Goal: Task Accomplishment & Management: Complete application form

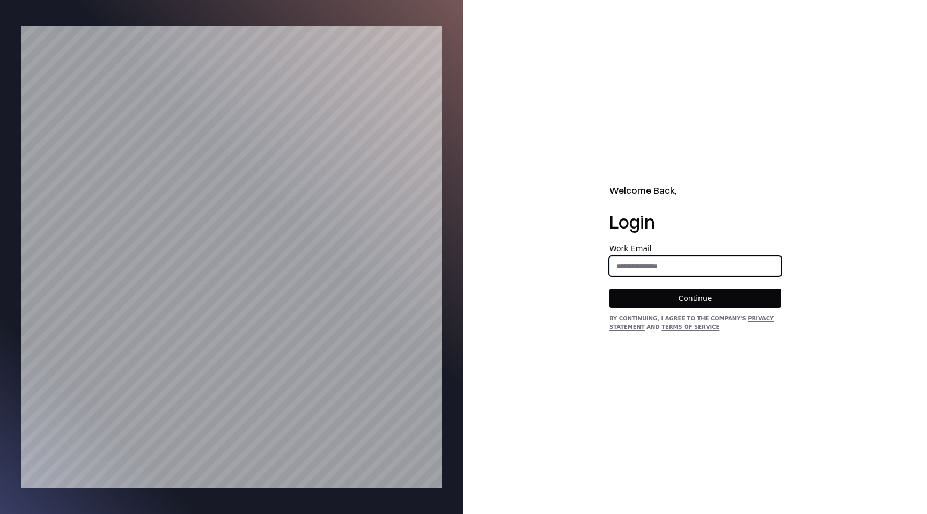
click at [635, 261] on input "email" at bounding box center [695, 266] width 171 height 19
type input "**********"
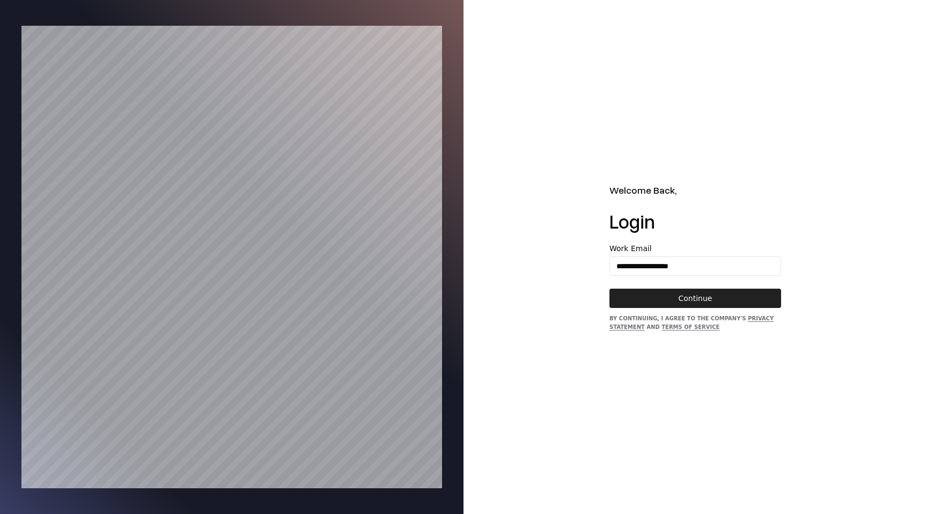
click at [682, 303] on button "Continue" at bounding box center [696, 298] width 172 height 19
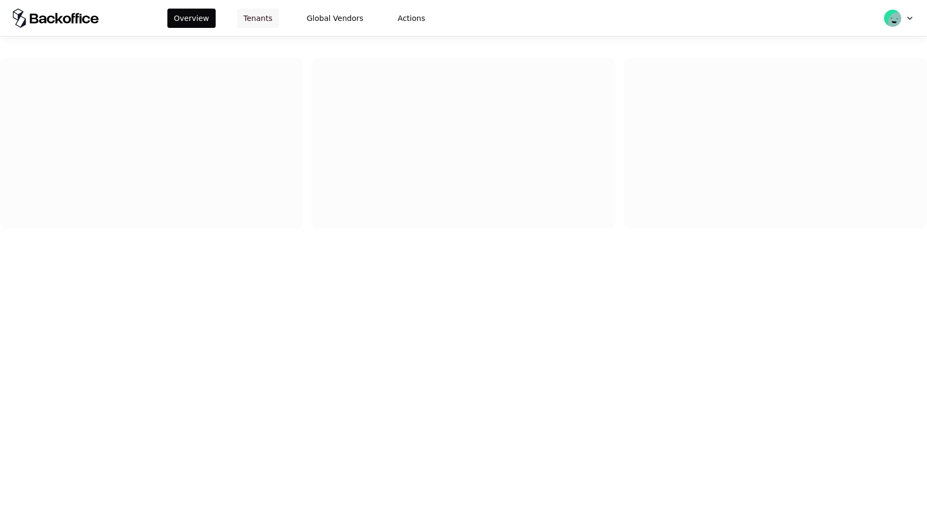
click at [257, 24] on button "Tenants" at bounding box center [258, 18] width 42 height 19
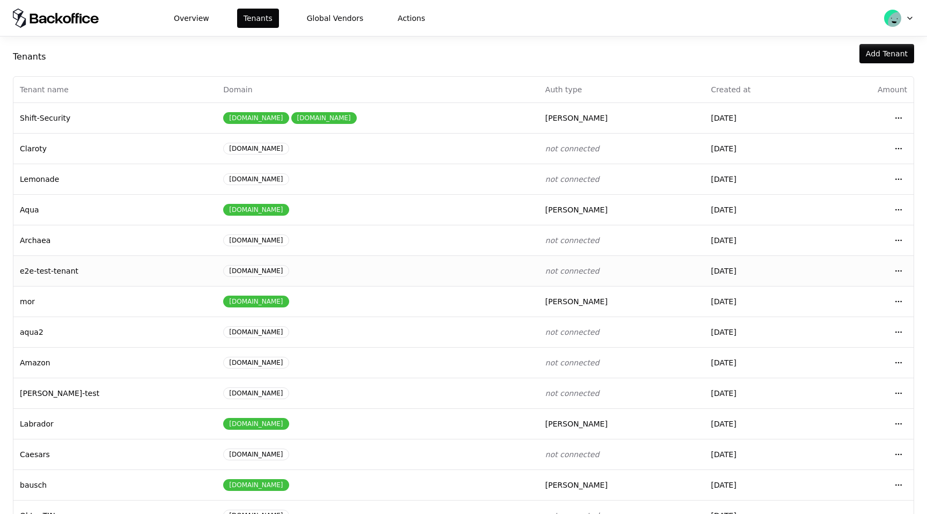
scroll to position [17, 0]
click at [115, 212] on td "Aqua" at bounding box center [114, 209] width 203 height 31
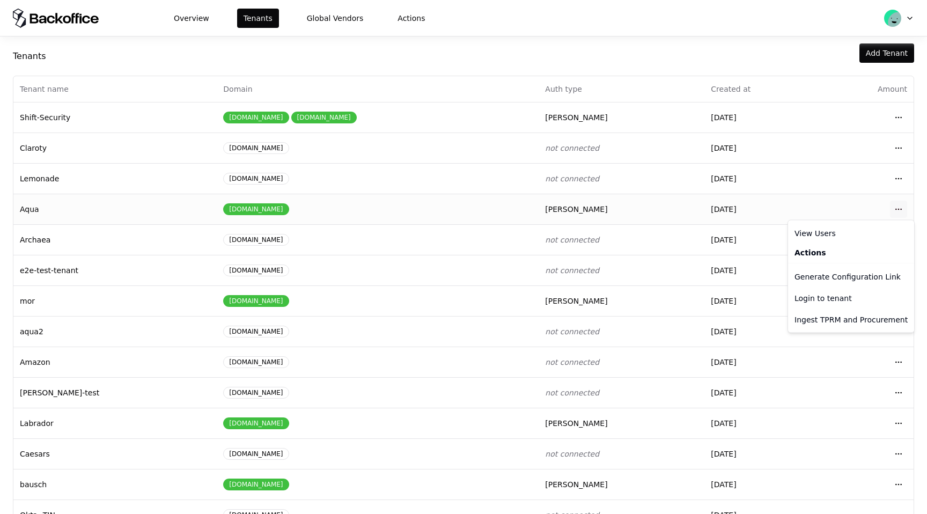
click at [904, 208] on html "Overview Tenants Global Vendors Actions Tenants Add Tenant Tenant name Domain A…" at bounding box center [463, 257] width 927 height 514
click at [842, 303] on div "Login to tenant" at bounding box center [852, 298] width 122 height 21
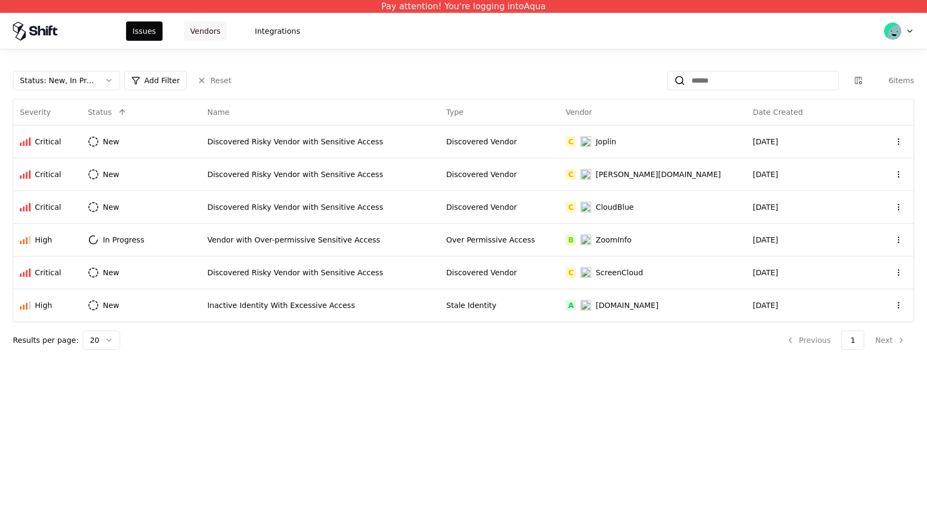
click at [207, 31] on button "Vendors" at bounding box center [205, 30] width 43 height 19
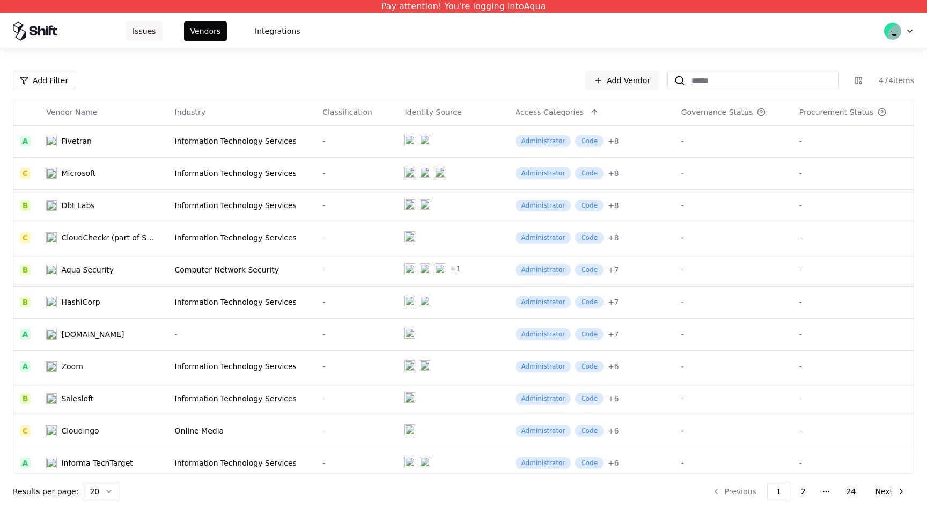
click at [143, 34] on button "Issues" at bounding box center [144, 30] width 36 height 19
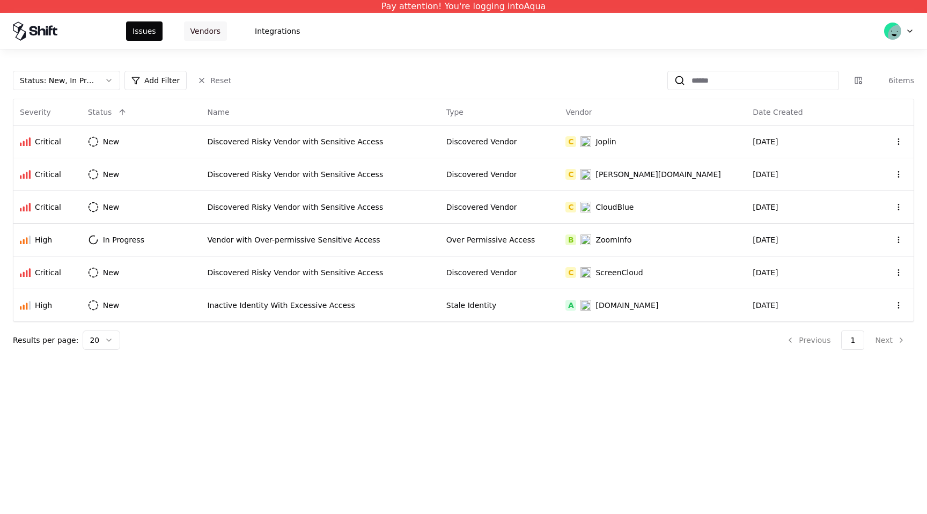
click at [214, 27] on button "Vendors" at bounding box center [205, 30] width 43 height 19
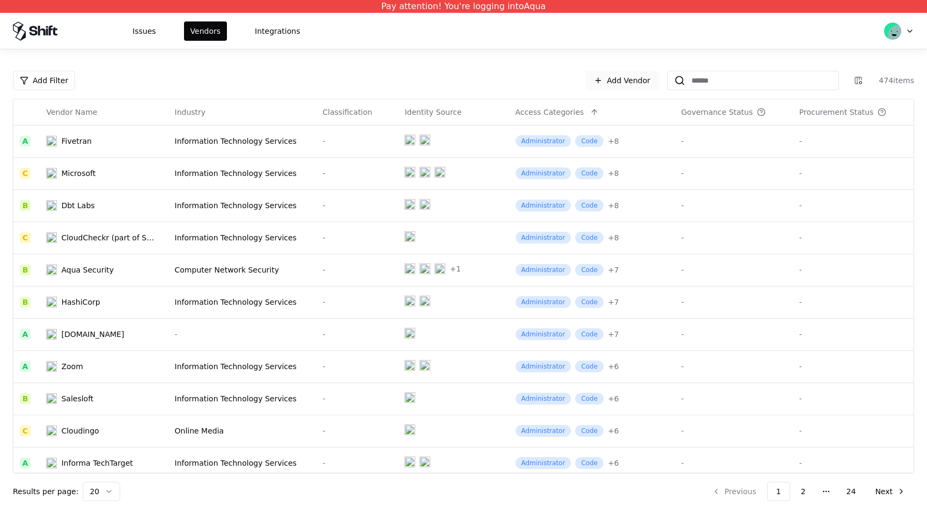
click at [634, 80] on link "Add Vendor" at bounding box center [622, 80] width 74 height 19
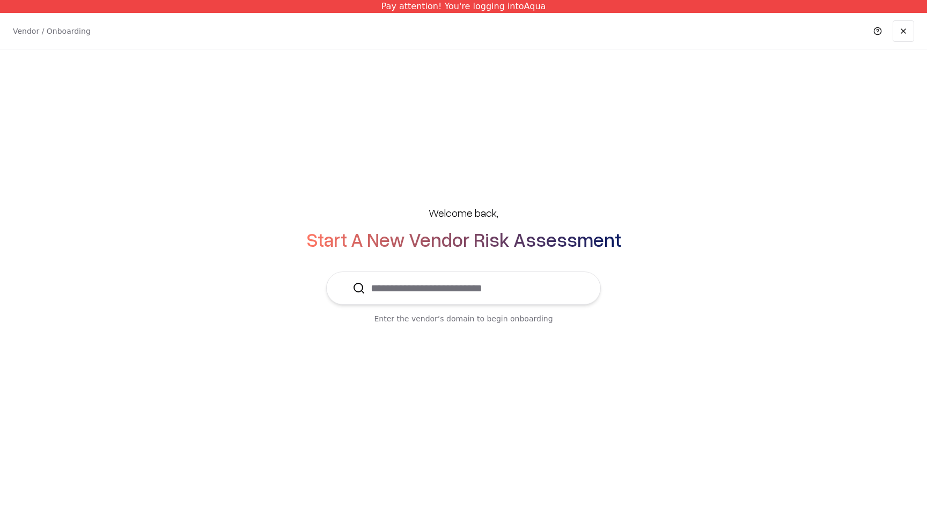
click at [464, 291] on input "text" at bounding box center [469, 288] width 209 height 32
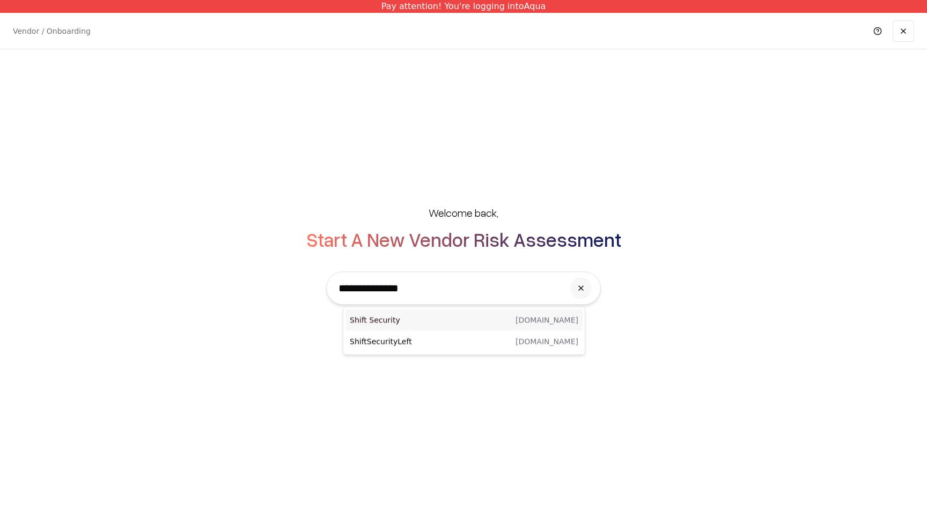
click at [471, 320] on div "Shift Security shift.security" at bounding box center [464, 320] width 237 height 21
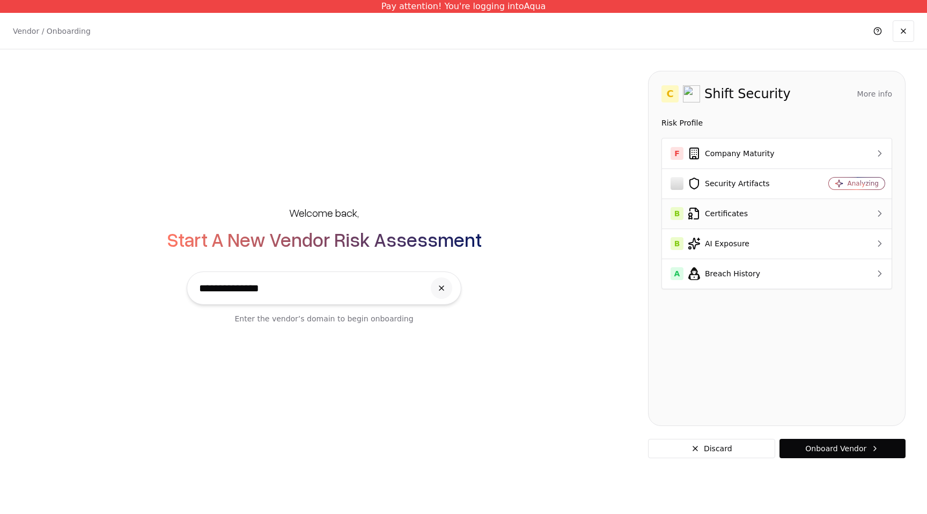
type input "**********"
click at [719, 218] on div "B Certificates" at bounding box center [735, 213] width 128 height 13
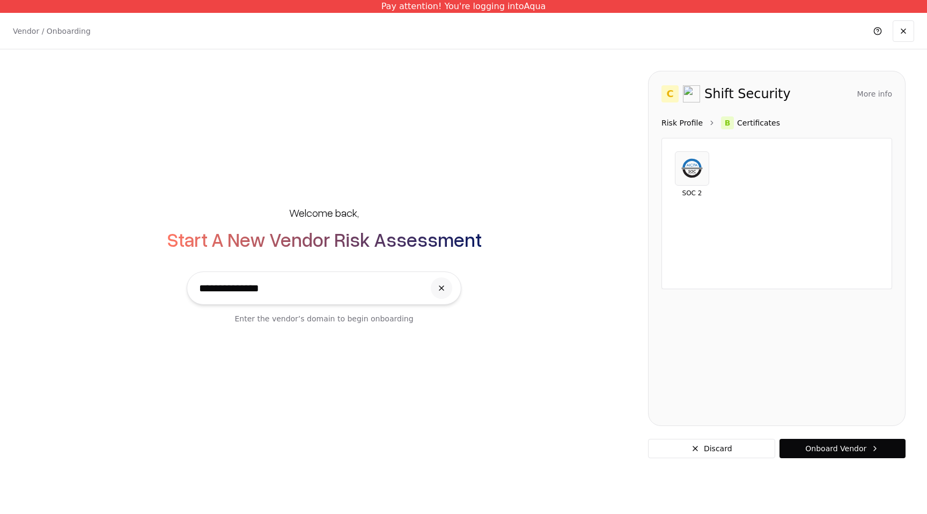
click at [691, 125] on link "Risk Profile" at bounding box center [682, 123] width 41 height 11
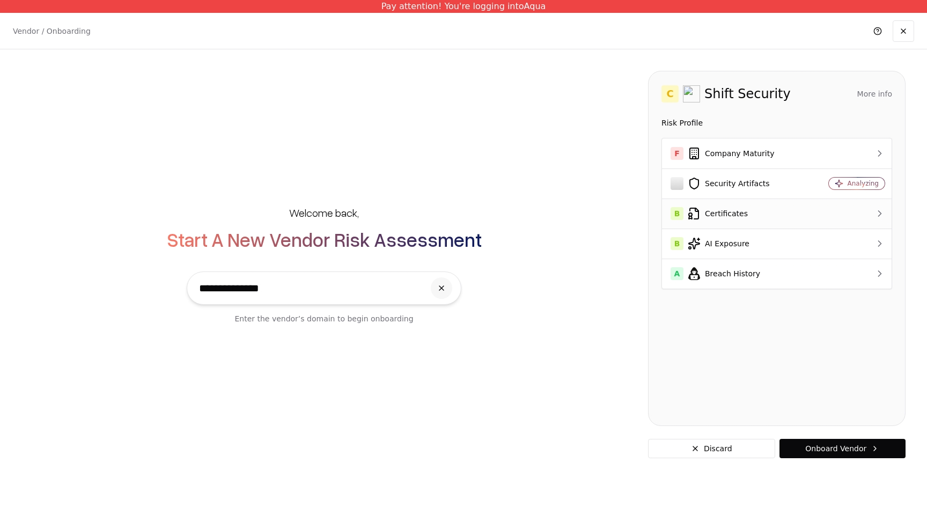
click at [734, 217] on div "B Certificates" at bounding box center [735, 213] width 128 height 13
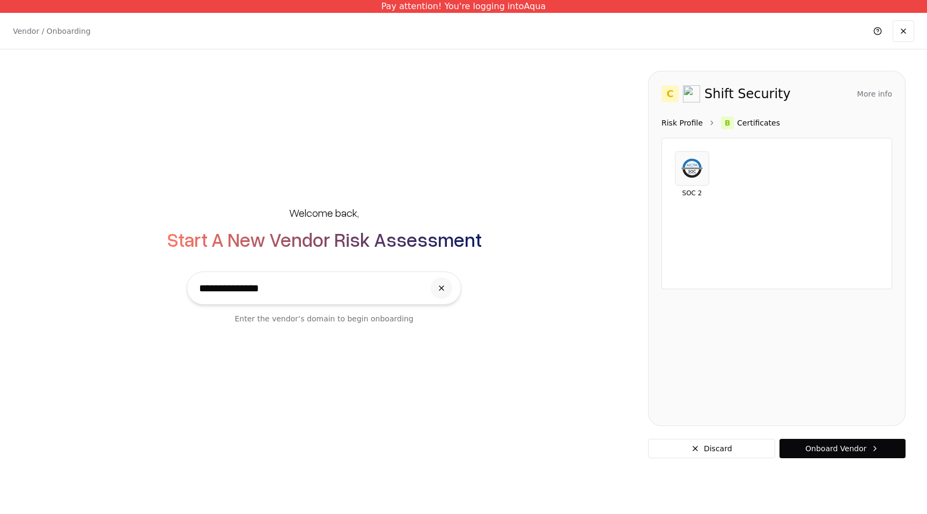
click at [689, 124] on link "Risk Profile" at bounding box center [682, 123] width 41 height 11
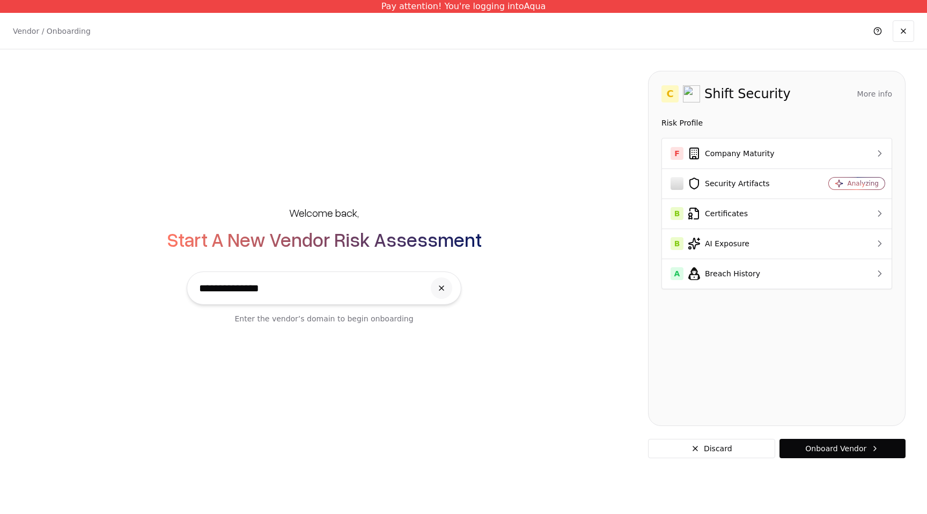
click at [884, 96] on button "More info" at bounding box center [875, 93] width 35 height 19
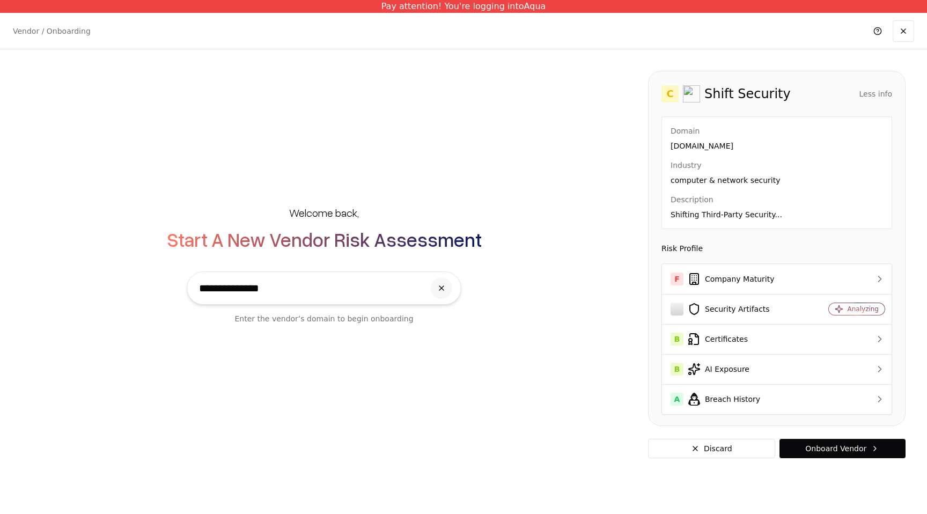
click at [750, 221] on div "Domain shift.security Industry computer & network security Description Shifting…" at bounding box center [777, 173] width 230 height 112
click at [768, 221] on div "Domain shift.security Industry computer & network security Description Shifting…" at bounding box center [777, 173] width 230 height 112
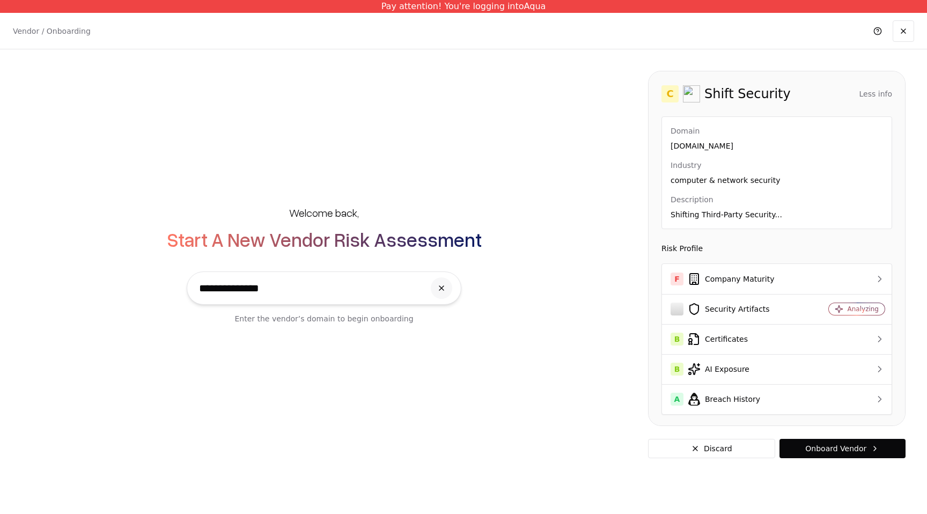
click at [775, 220] on div "Domain shift.security Industry computer & network security Description Shifting…" at bounding box center [777, 173] width 230 height 112
click at [817, 450] on button "Onboard Vendor" at bounding box center [843, 448] width 126 height 19
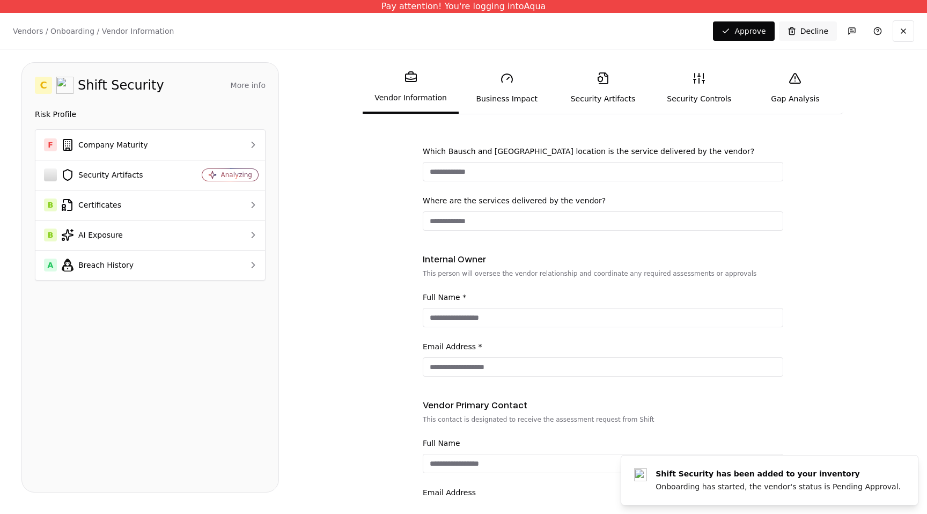
scroll to position [576, 0]
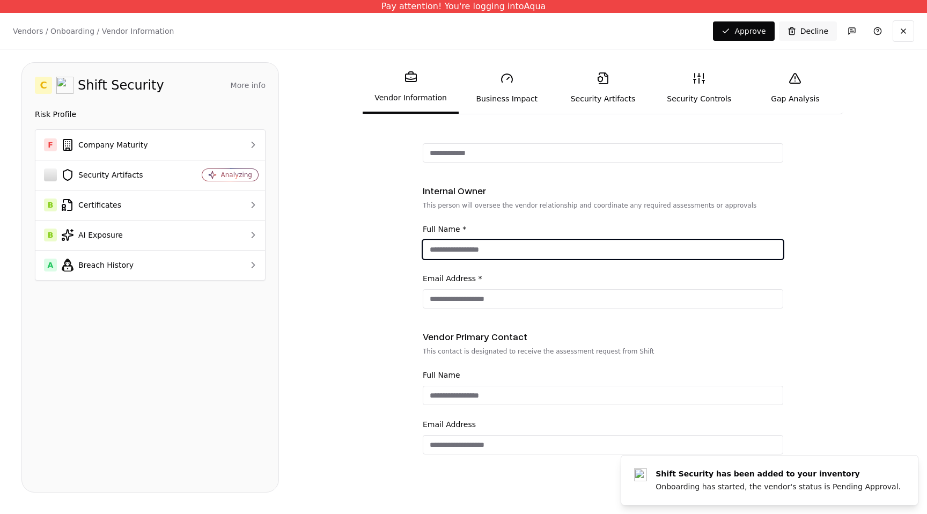
click at [540, 246] on input "Full Name *" at bounding box center [603, 249] width 360 height 19
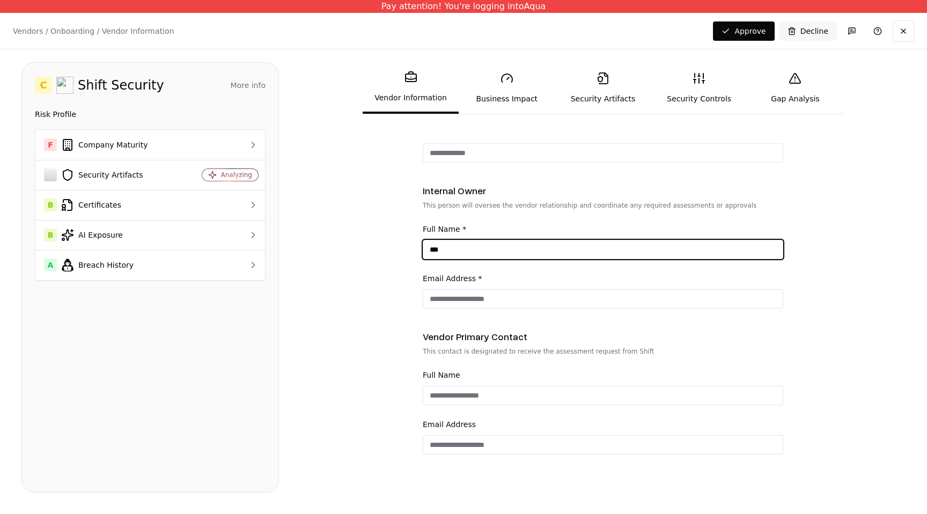
type input "***"
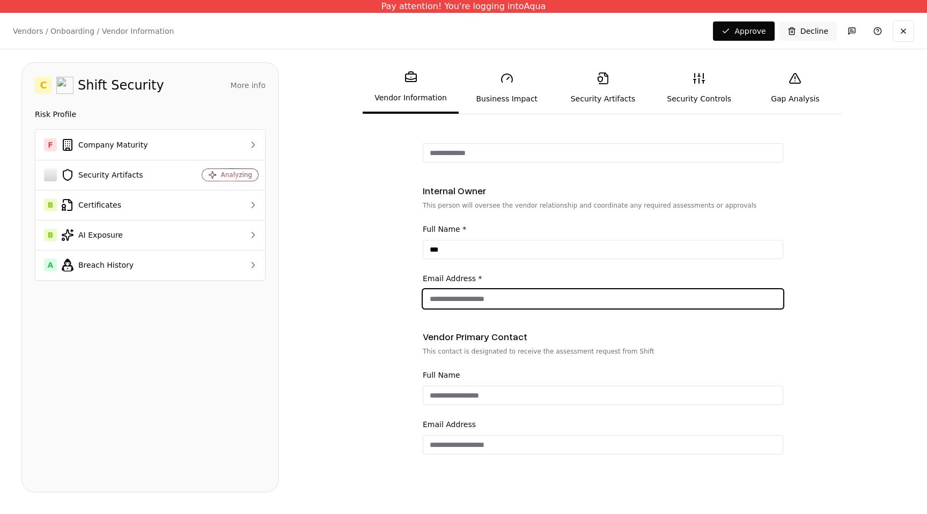
click at [538, 296] on input "Email Address *" at bounding box center [603, 298] width 360 height 19
type input "**********"
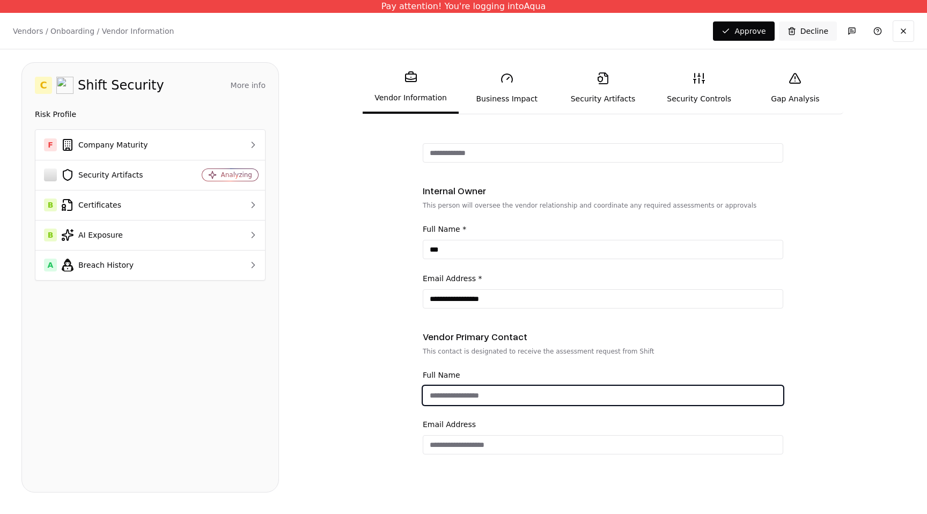
scroll to position [0, 0]
click at [558, 351] on fieldset "Vendor Primary Contact This contact is designated to receive the assessment req…" at bounding box center [603, 392] width 361 height 125
type input "****"
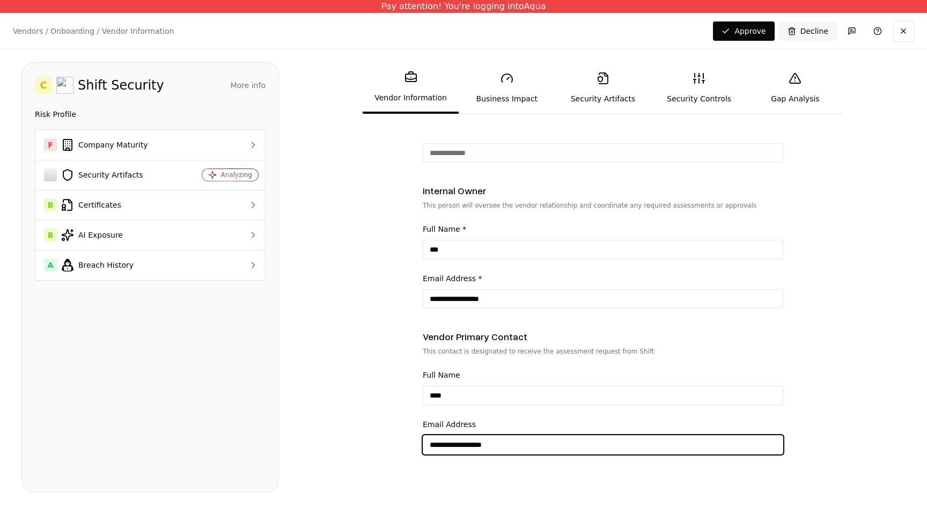
type input "**********"
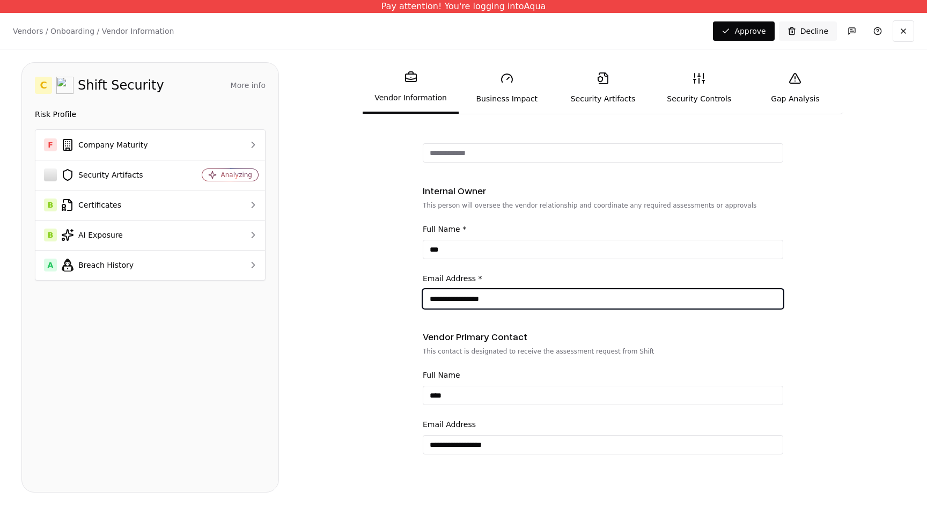
drag, startPoint x: 501, startPoint y: 302, endPoint x: 448, endPoint y: 300, distance: 53.7
click at [448, 300] on input "**********" at bounding box center [603, 298] width 360 height 19
type input "**********"
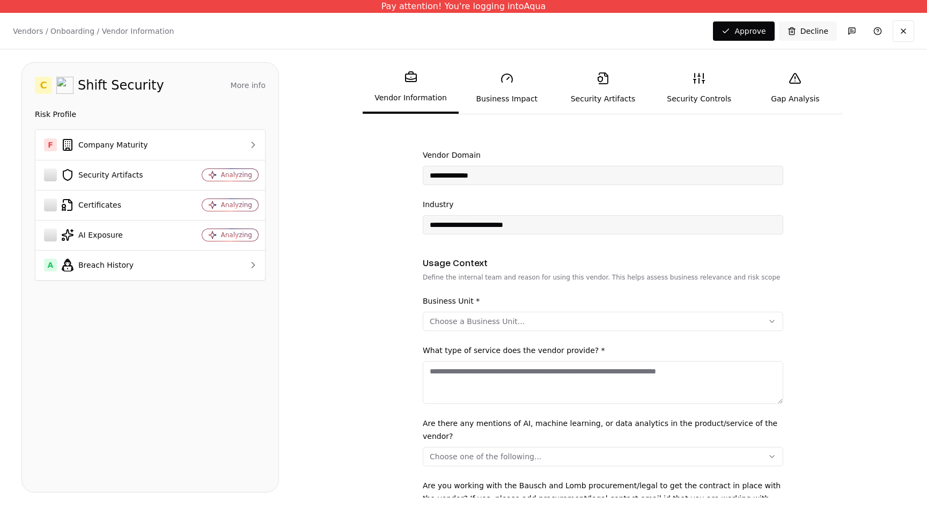
scroll to position [151, 0]
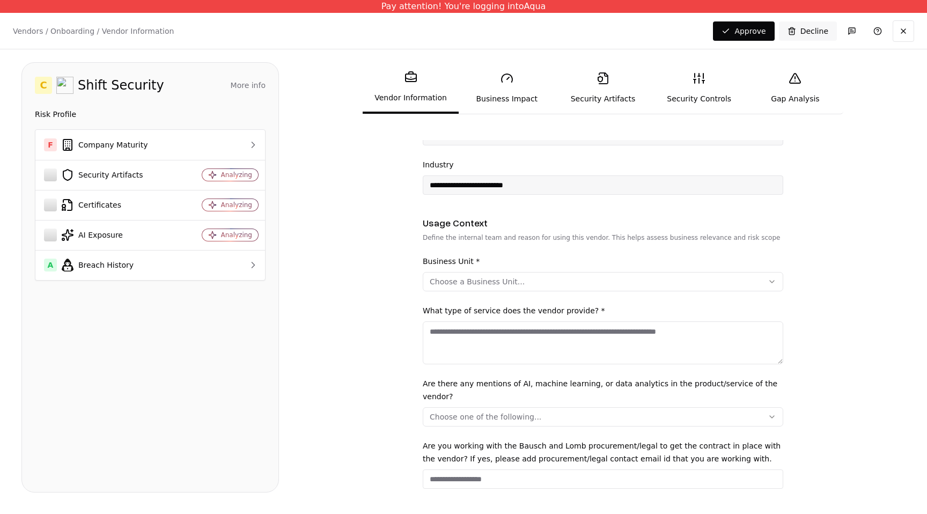
click at [463, 287] on button "Choose a Business Unit..." at bounding box center [603, 281] width 361 height 19
click at [462, 332] on div "Marketing" at bounding box center [477, 334] width 102 height 21
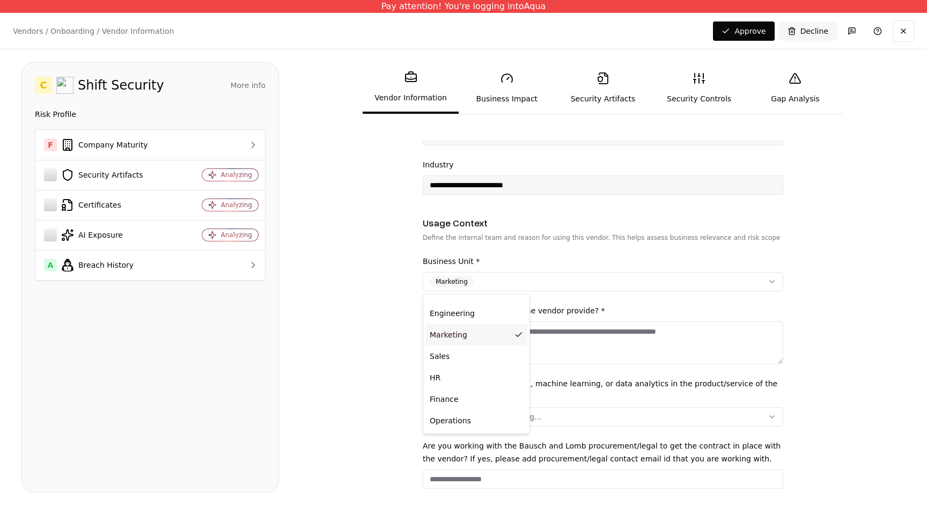
click at [382, 326] on html "**********" at bounding box center [463, 257] width 927 height 514
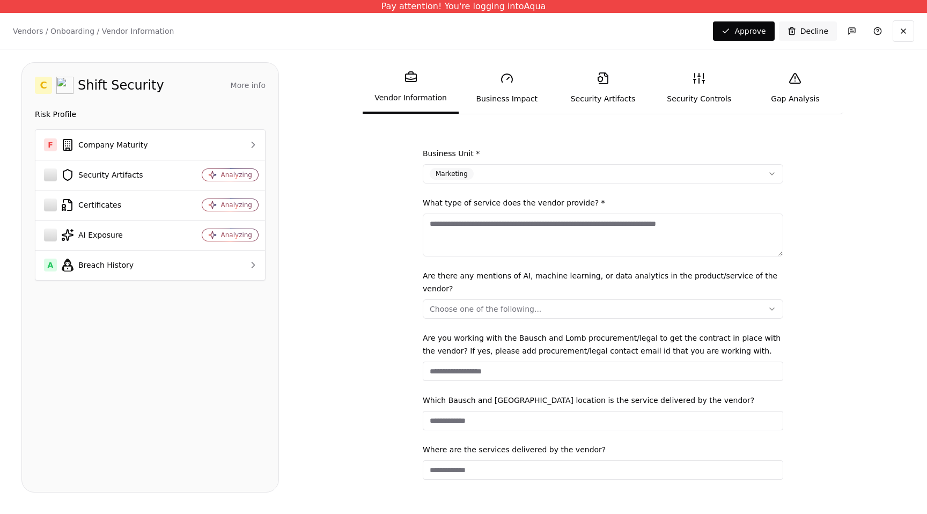
scroll to position [258, 0]
click at [576, 236] on textarea "What type of service does the vendor provide? *" at bounding box center [603, 236] width 361 height 43
click at [512, 92] on link "Business Impact" at bounding box center [507, 87] width 96 height 49
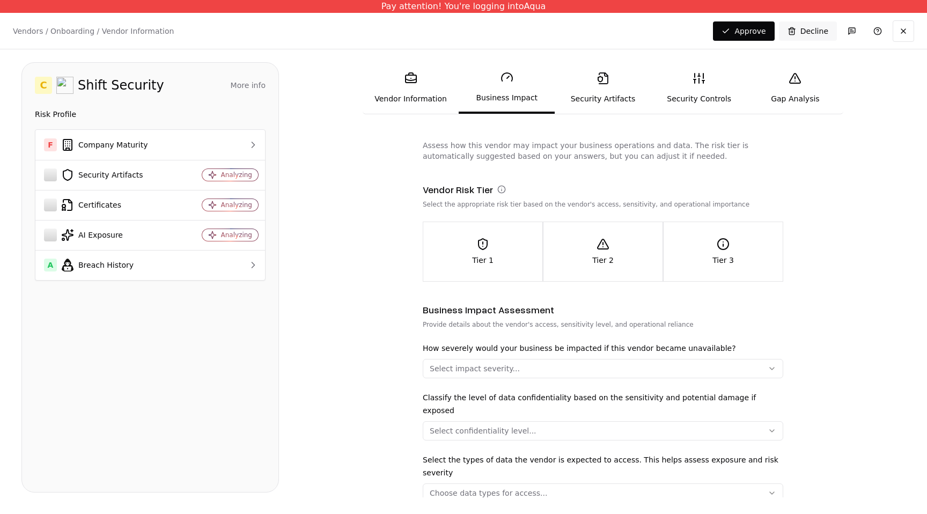
click at [496, 271] on button "Tier 1" at bounding box center [482, 251] width 119 height 59
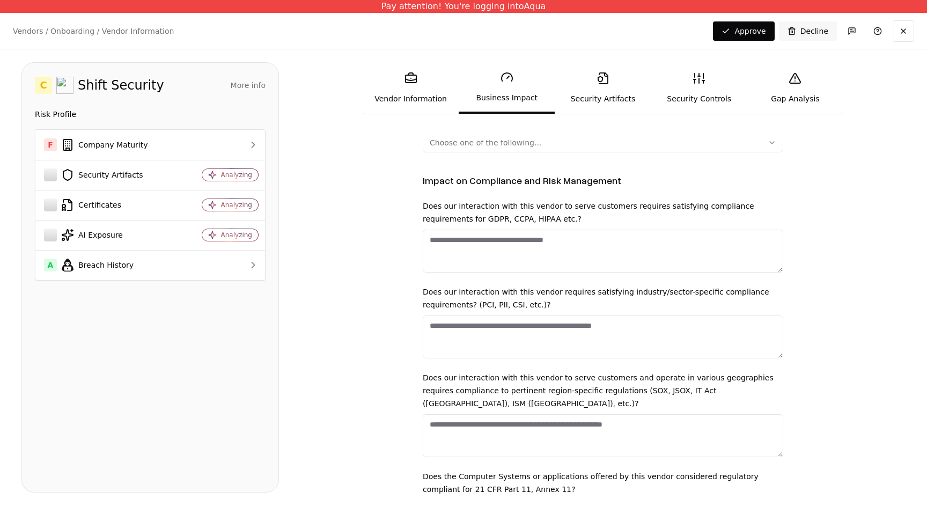
scroll to position [986, 0]
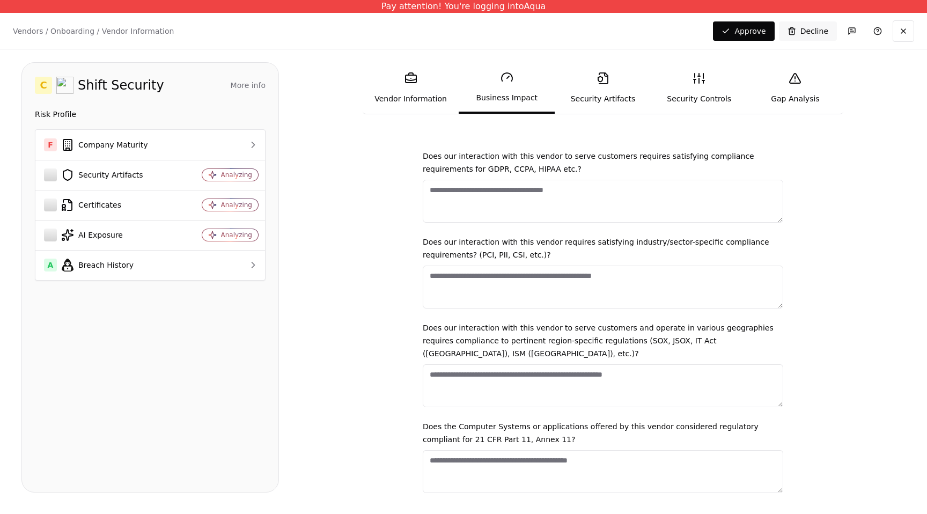
drag, startPoint x: 494, startPoint y: 256, endPoint x: 516, endPoint y: 370, distance: 116.0
click at [516, 370] on div "Does our interaction with this vendor to serve customers requires satisfying co…" at bounding box center [603, 321] width 361 height 343
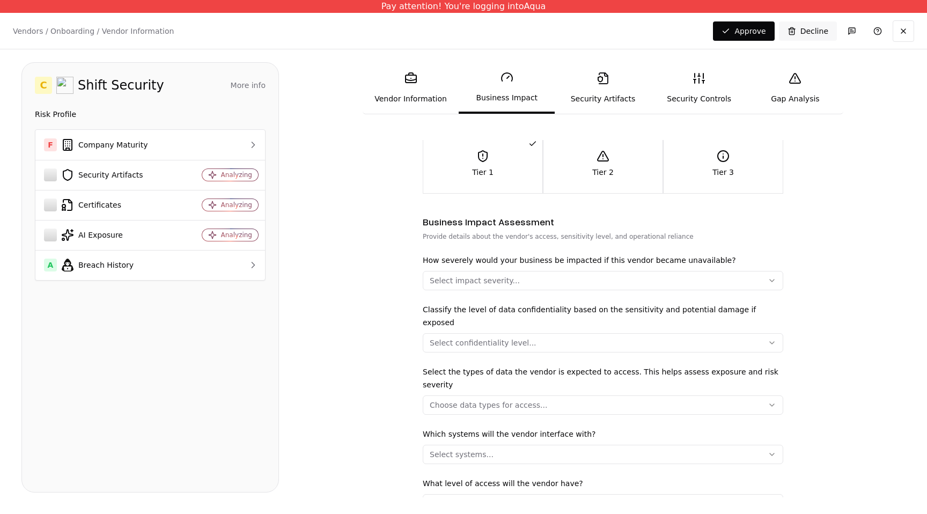
scroll to position [0, 0]
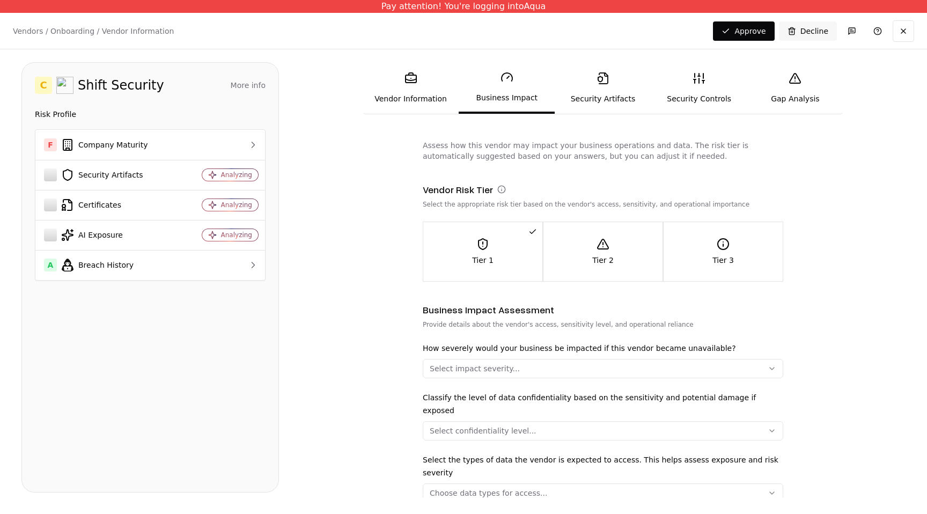
click at [582, 107] on link "Security Artifacts" at bounding box center [603, 87] width 96 height 49
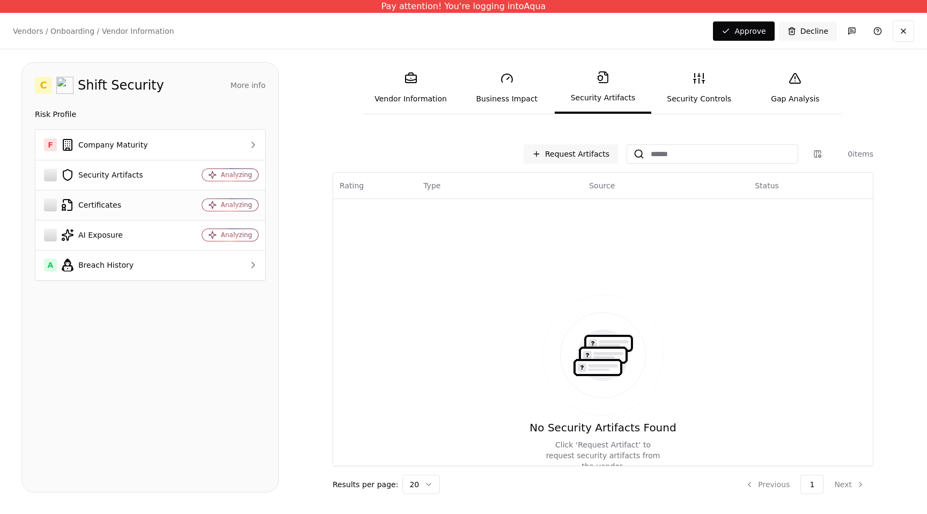
click at [108, 210] on div "Certificates" at bounding box center [108, 205] width 128 height 13
click at [567, 168] on div "Request Artifacts 0 items Rating Type Source Status No Security Artifacts Found…" at bounding box center [603, 319] width 541 height 350
click at [568, 157] on button "Request Artifacts" at bounding box center [571, 153] width 94 height 19
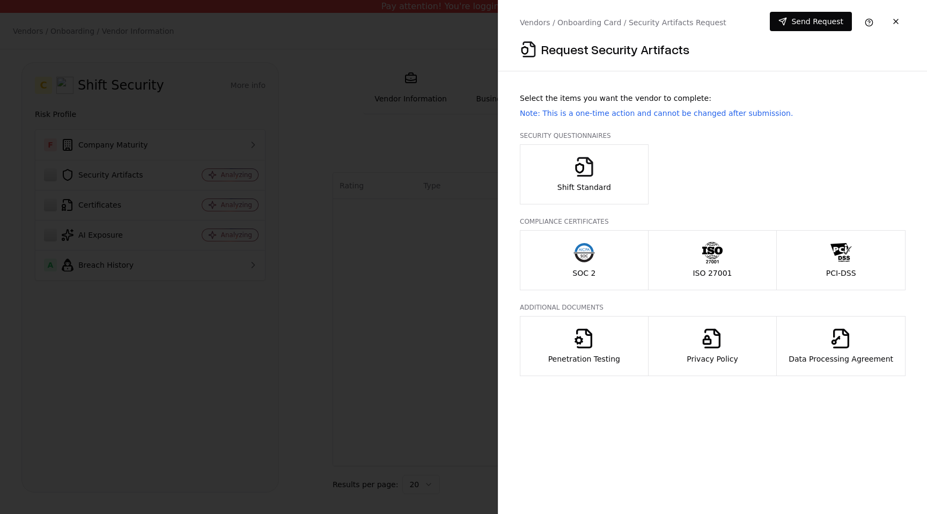
click at [569, 158] on div "Shift Standard" at bounding box center [585, 174] width 54 height 36
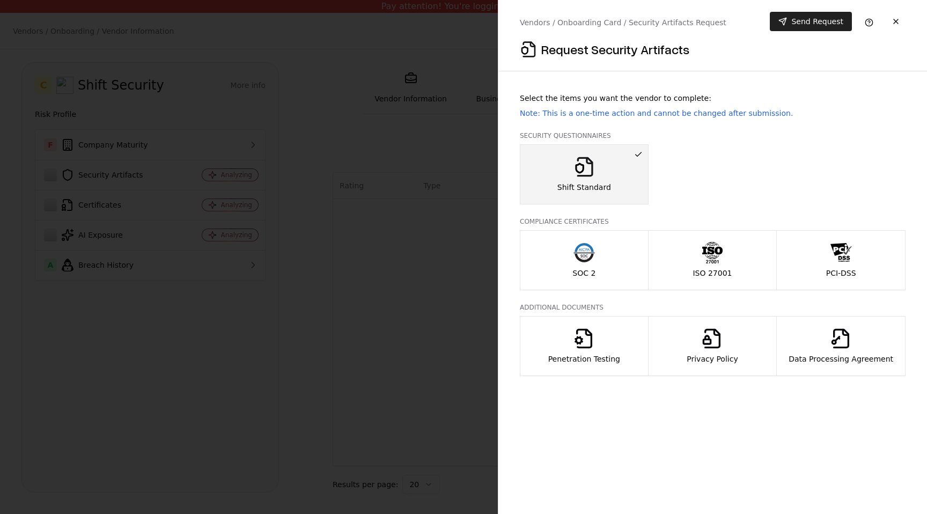
click at [800, 24] on button "Send Request" at bounding box center [811, 21] width 82 height 19
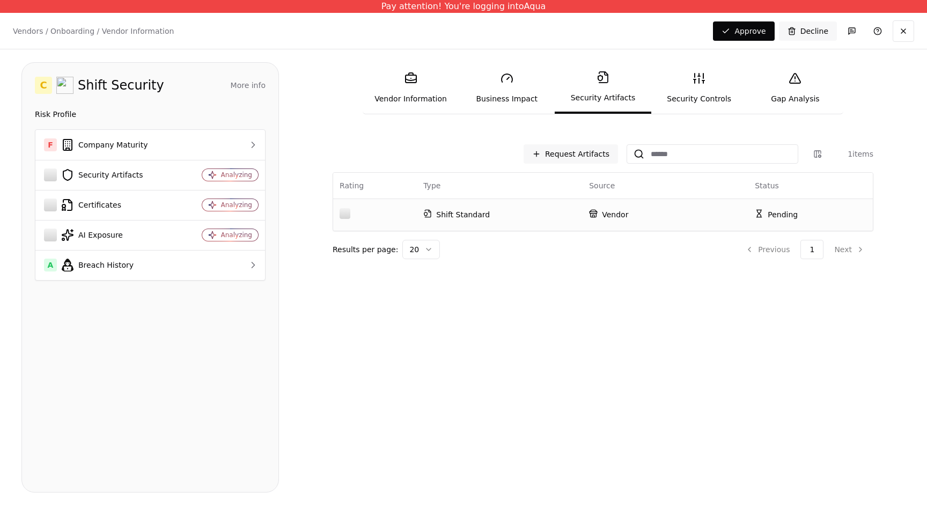
click at [493, 217] on p "Shift Standard" at bounding box center [499, 214] width 153 height 11
click at [494, 217] on p "Shift Standard" at bounding box center [499, 214] width 153 height 11
click at [690, 93] on link "Security Controls" at bounding box center [700, 87] width 96 height 49
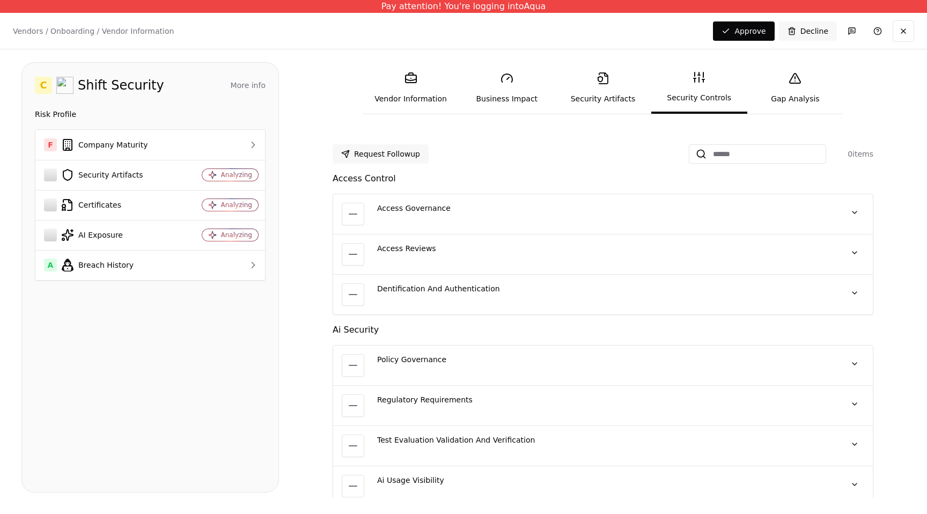
click at [617, 214] on div "Access Governance No quote available" at bounding box center [604, 214] width 455 height 23
click at [857, 214] on button at bounding box center [854, 212] width 19 height 19
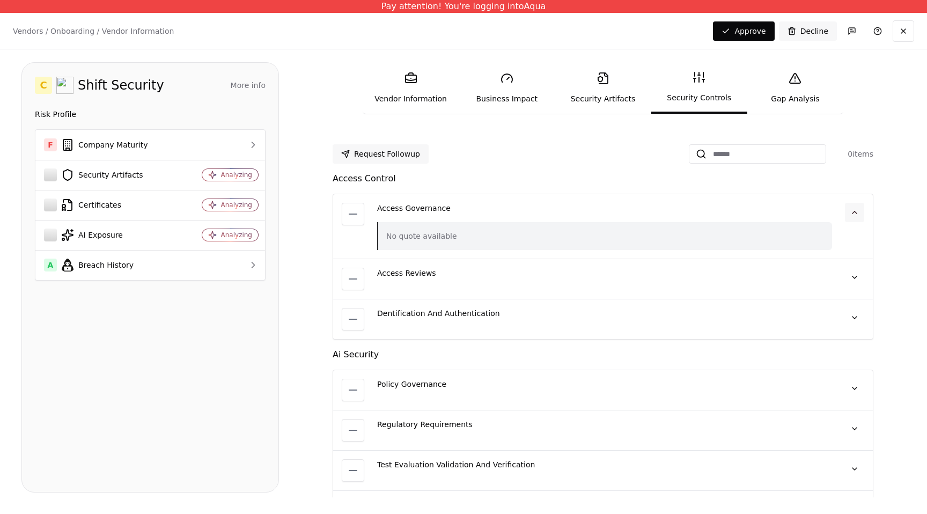
click at [857, 214] on button at bounding box center [854, 212] width 19 height 19
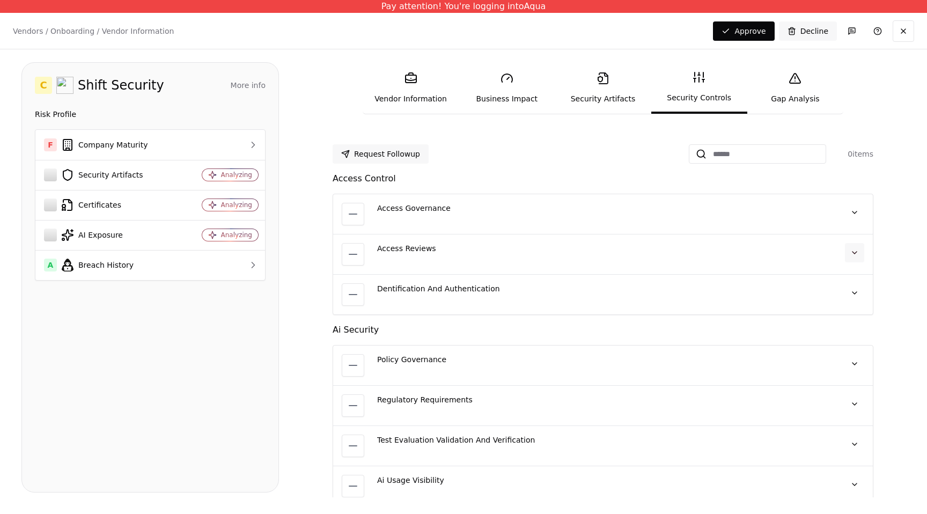
click at [860, 254] on button at bounding box center [854, 252] width 19 height 19
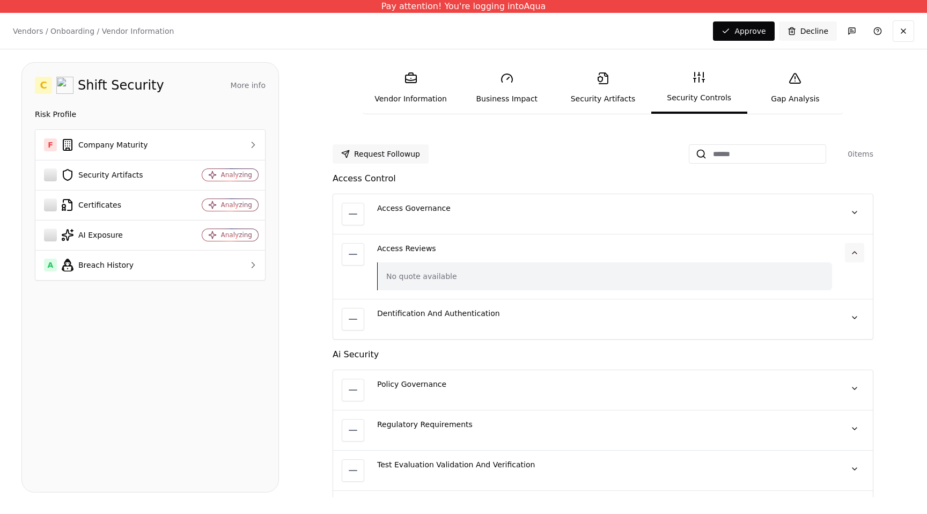
click at [860, 254] on button at bounding box center [854, 252] width 19 height 19
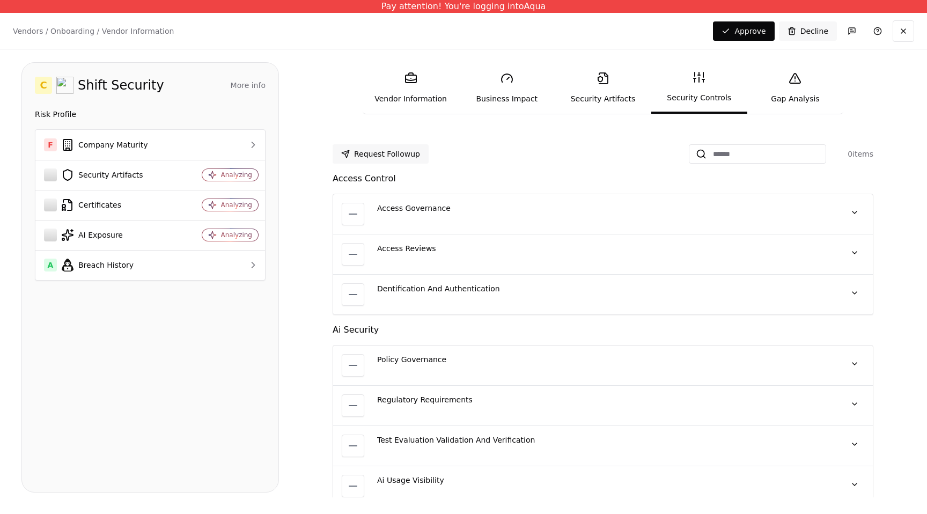
click at [790, 87] on link "Gap Analysis" at bounding box center [796, 87] width 96 height 49
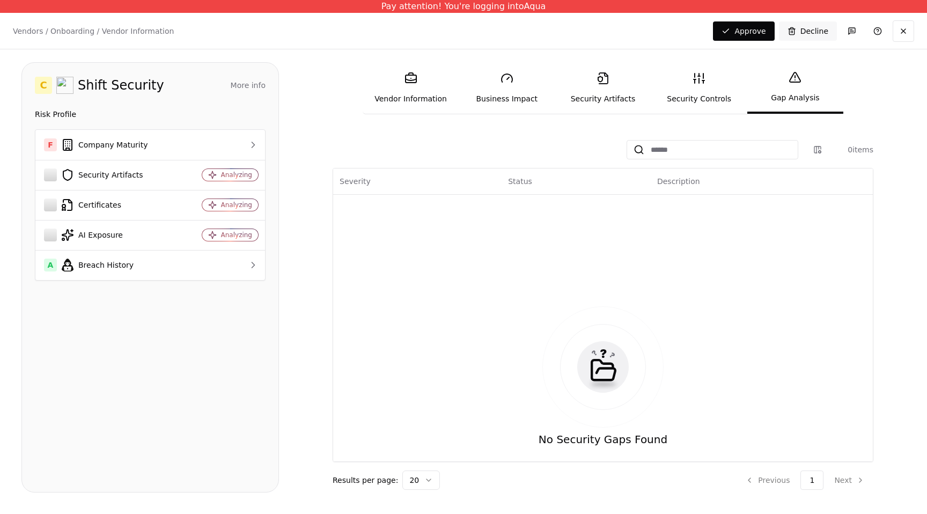
click at [685, 106] on link "Security Controls" at bounding box center [700, 87] width 96 height 49
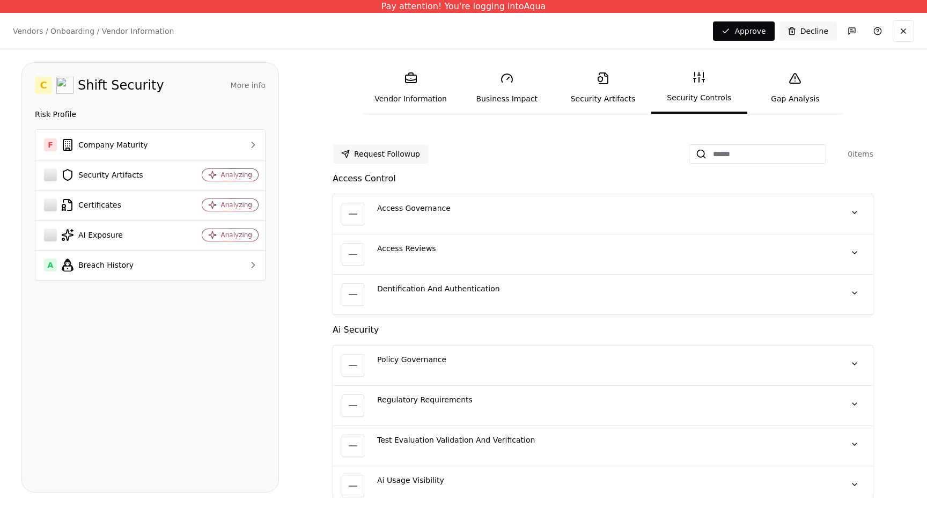
click at [621, 95] on link "Security Artifacts" at bounding box center [603, 87] width 96 height 49
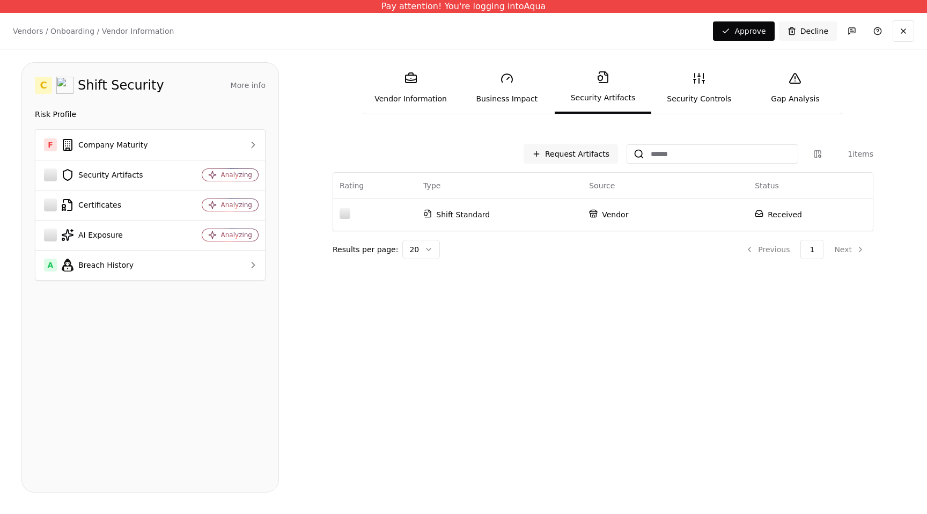
click at [779, 96] on link "Gap Analysis" at bounding box center [796, 87] width 96 height 49
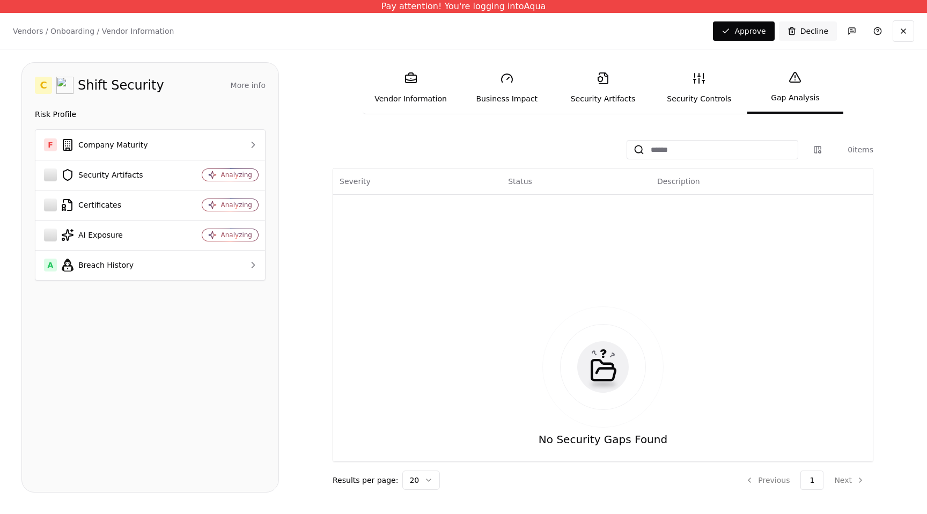
click at [699, 98] on link "Security Controls" at bounding box center [700, 87] width 96 height 49
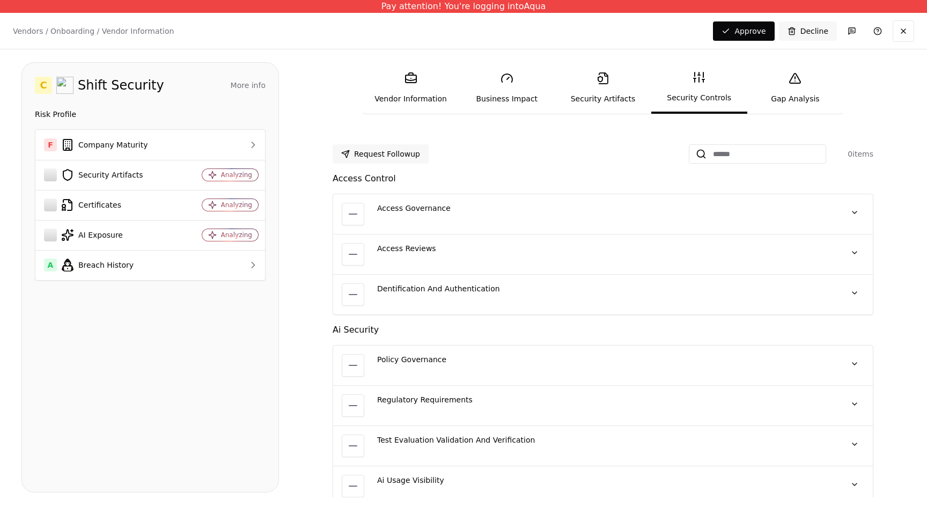
click at [609, 94] on link "Security Artifacts" at bounding box center [603, 87] width 96 height 49
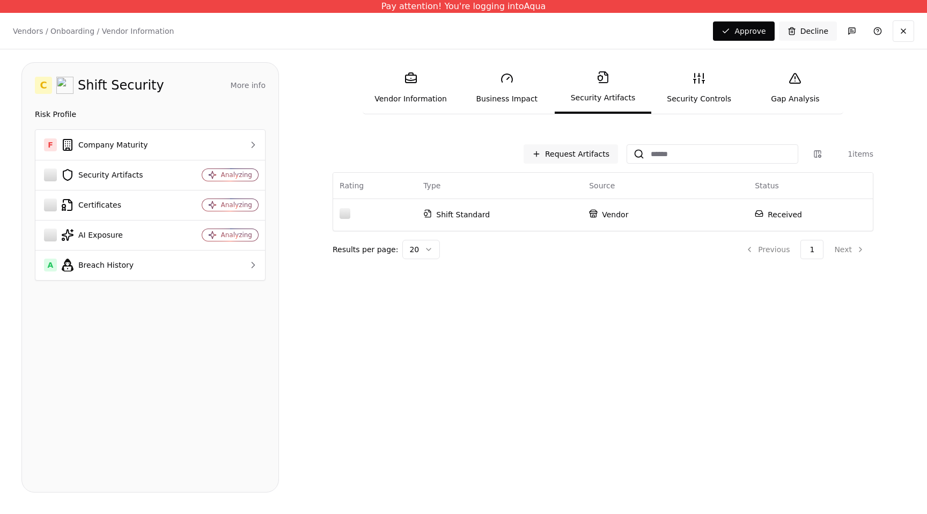
click at [692, 108] on link "Security Controls" at bounding box center [700, 87] width 96 height 49
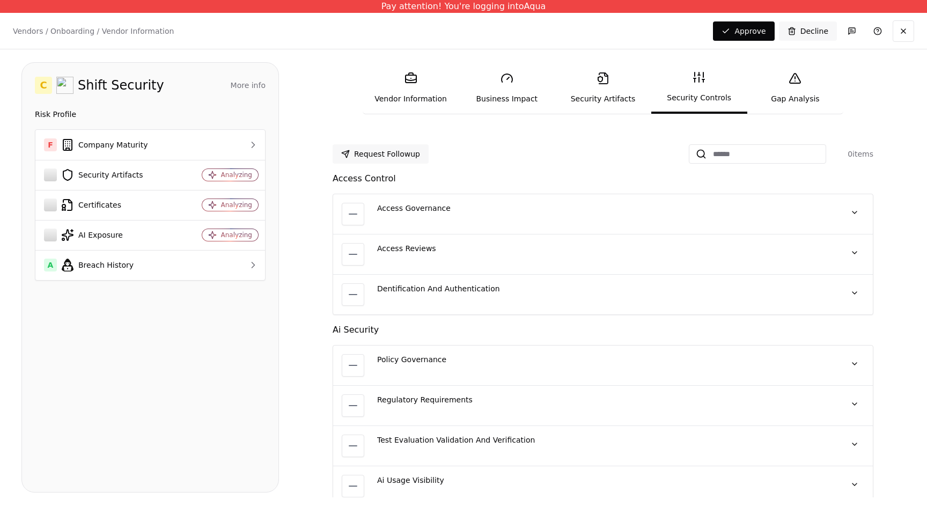
click at [574, 223] on div "Access Governance No quote available" at bounding box center [604, 214] width 455 height 23
click at [411, 149] on button "Request Followup" at bounding box center [381, 153] width 96 height 19
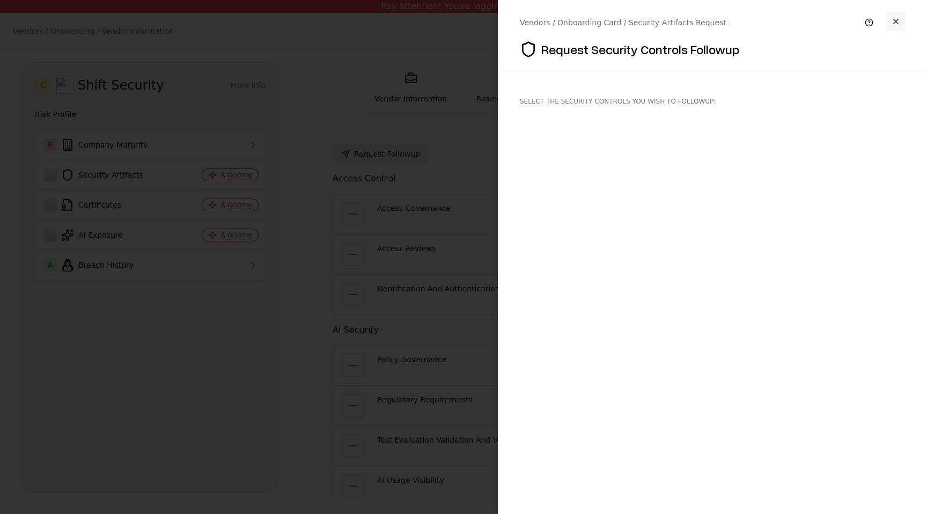
click at [898, 23] on button "button" at bounding box center [896, 21] width 19 height 19
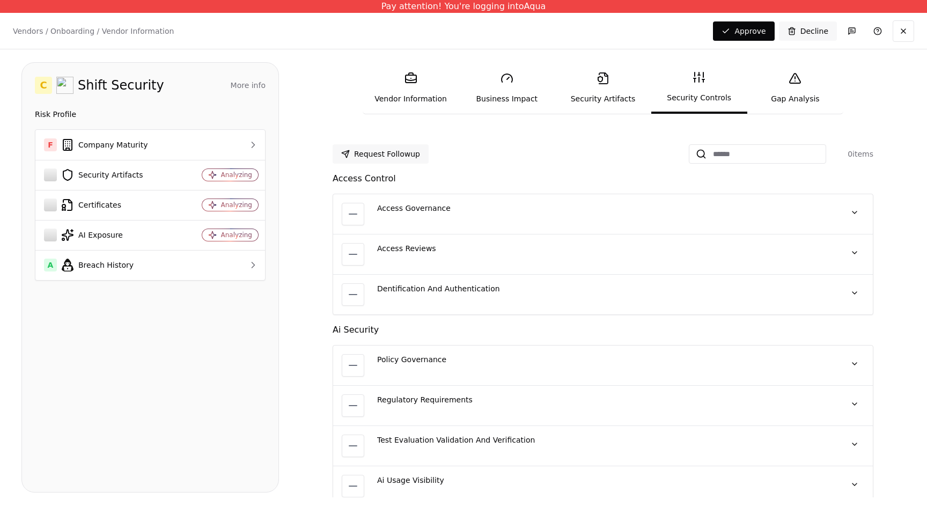
click at [619, 99] on link "Security Artifacts" at bounding box center [603, 87] width 96 height 49
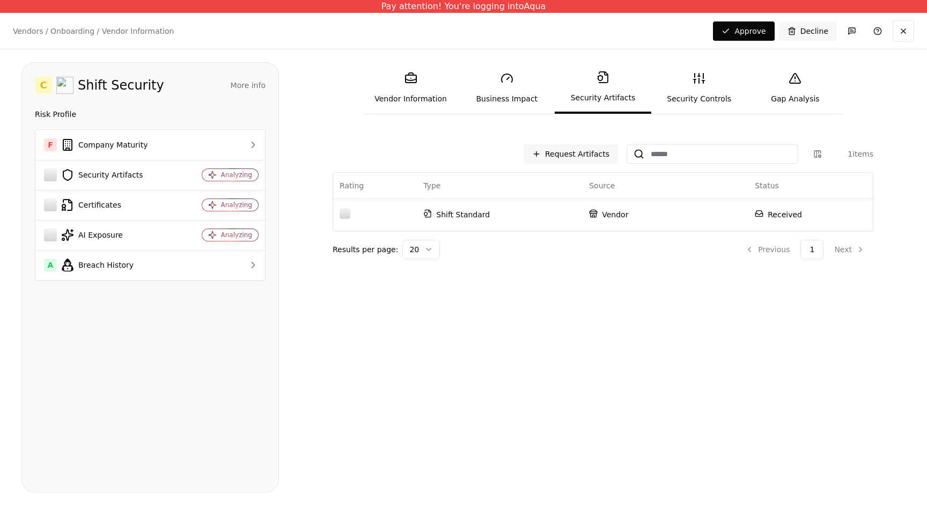
click at [412, 104] on link "Vendor Information" at bounding box center [411, 87] width 96 height 49
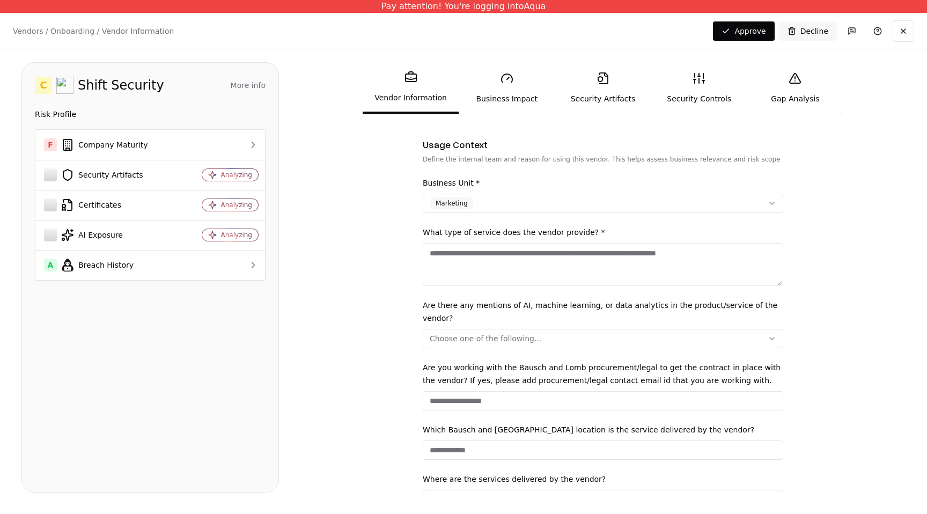
scroll to position [203, 0]
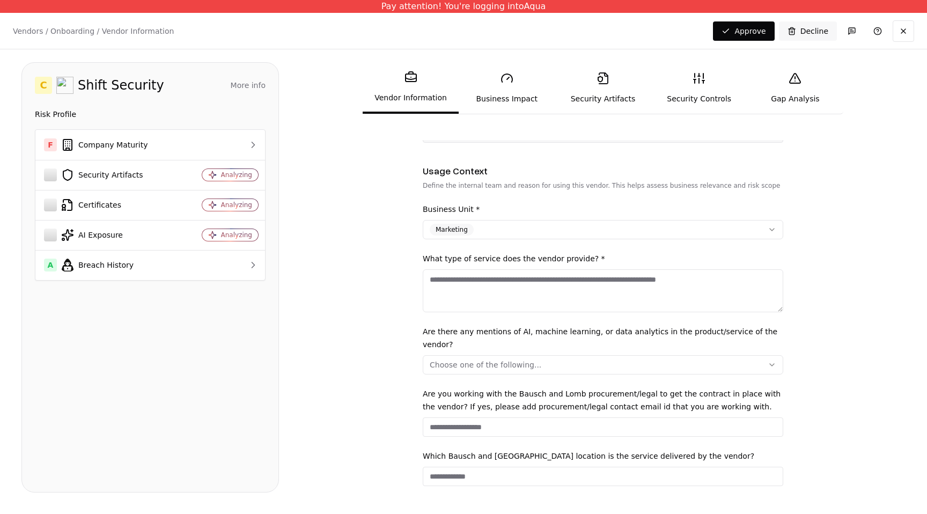
click at [478, 304] on textarea "What type of service does the vendor provide? *" at bounding box center [603, 290] width 361 height 43
drag, startPoint x: 455, startPoint y: 292, endPoint x: 568, endPoint y: 293, distance: 113.2
click at [568, 293] on textarea "What type of service does the vendor provide? *" at bounding box center [603, 290] width 361 height 43
click at [748, 27] on button "Approve" at bounding box center [743, 30] width 61 height 19
